Goal: Task Accomplishment & Management: Manage account settings

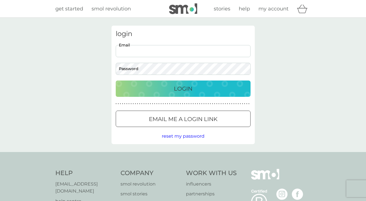
type input "[EMAIL_ADDRESS][DOMAIN_NAME]"
click at [183, 88] on button "Login" at bounding box center [183, 88] width 135 height 16
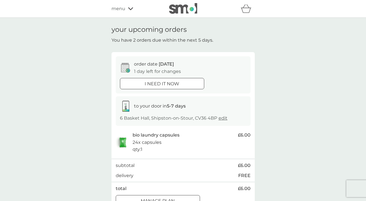
click at [129, 8] on icon at bounding box center [130, 8] width 5 height 3
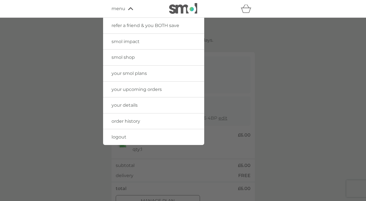
click at [128, 89] on span "your upcoming orders" at bounding box center [136, 89] width 50 height 5
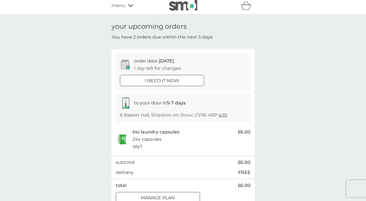
scroll to position [5, 0]
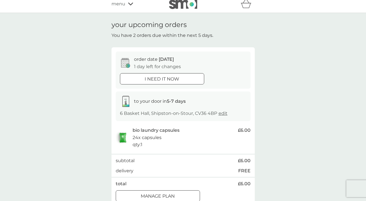
click at [184, 4] on img at bounding box center [183, 3] width 28 height 11
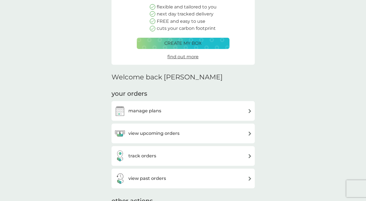
scroll to position [83, 0]
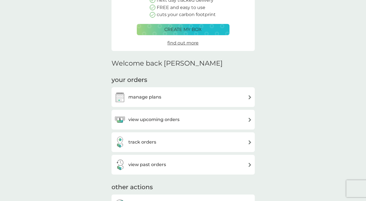
click at [219, 92] on div "manage plans" at bounding box center [183, 96] width 138 height 11
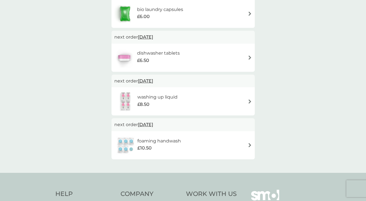
scroll to position [126, 0]
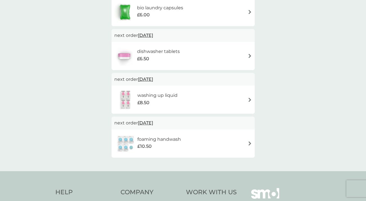
click at [248, 142] on img at bounding box center [250, 143] width 4 height 4
